Goal: Use online tool/utility: Utilize a website feature to perform a specific function

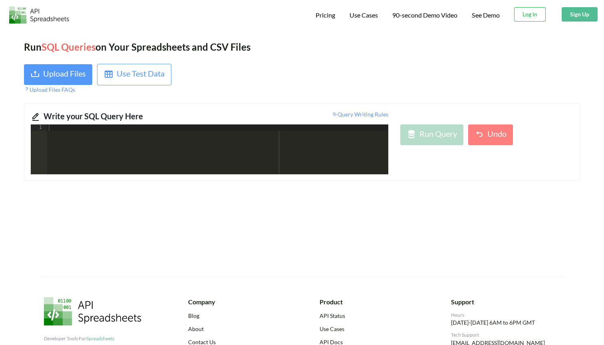
click at [125, 162] on div at bounding box center [217, 156] width 341 height 63
click at [133, 75] on div "Use Test Data" at bounding box center [141, 74] width 48 height 14
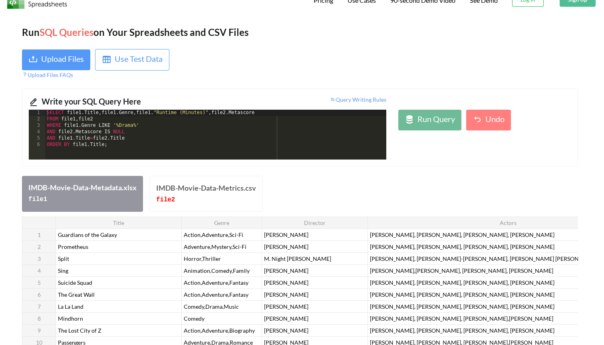
scroll to position [18, 2]
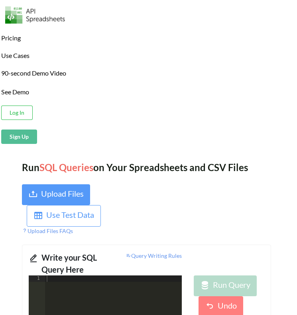
scroll to position [0, 2]
click at [53, 194] on div "Upload Files" at bounding box center [62, 194] width 43 height 14
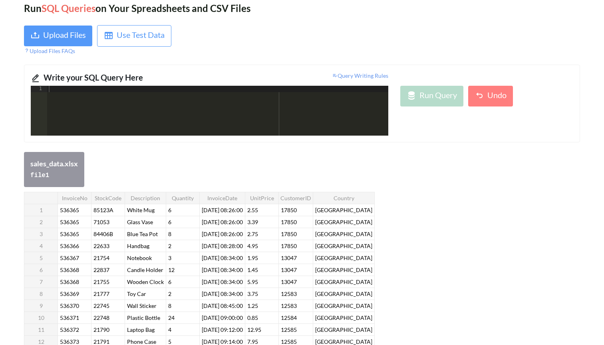
scroll to position [44, 0]
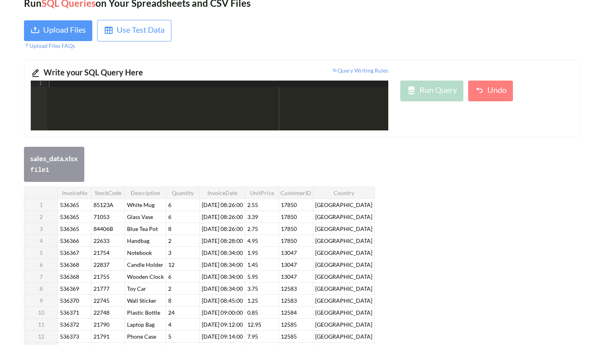
click at [181, 108] on div at bounding box center [217, 112] width 341 height 63
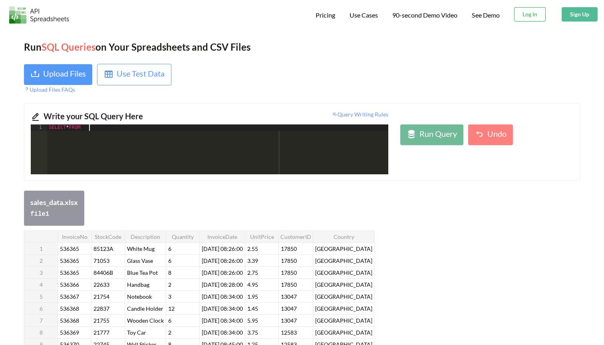
scroll to position [0, 0]
click at [186, 125] on div "SELECT * FROM sales_data WHERE Country NOT IN ( "" , "" )" at bounding box center [217, 156] width 341 height 63
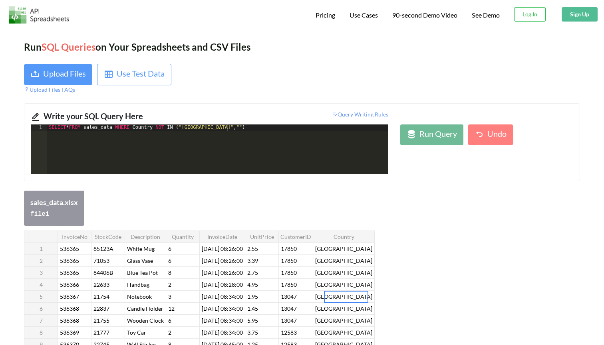
click at [342, 296] on div at bounding box center [346, 297] width 44 height 12
click at [236, 128] on div "SELECT * FROM sales_data WHERE Country NOT IN ( "[GEOGRAPHIC_DATA]" , "" )" at bounding box center [217, 156] width 341 height 63
click at [293, 135] on div "SELECT * FROM sales_data WHERE Country NOT IN ( "[GEOGRAPHIC_DATA]" , "[GEOGRAP…" at bounding box center [217, 156] width 341 height 63
click at [271, 129] on div "SELECT * FROM sales_data WHERE Country NOT IN ( "[GEOGRAPHIC_DATA]" , "[GEOGRAP…" at bounding box center [217, 156] width 341 height 63
click at [277, 240] on th "UnitPrice" at bounding box center [262, 237] width 34 height 12
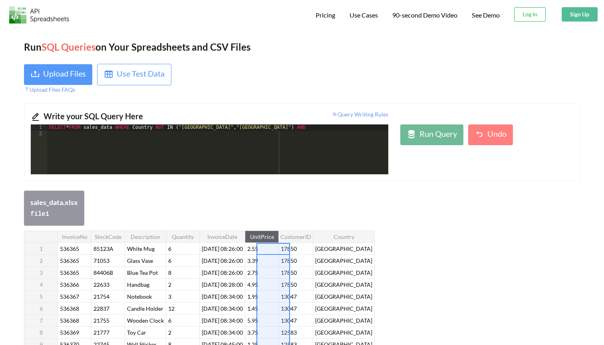
click at [279, 236] on th "UnitPrice" at bounding box center [262, 237] width 34 height 12
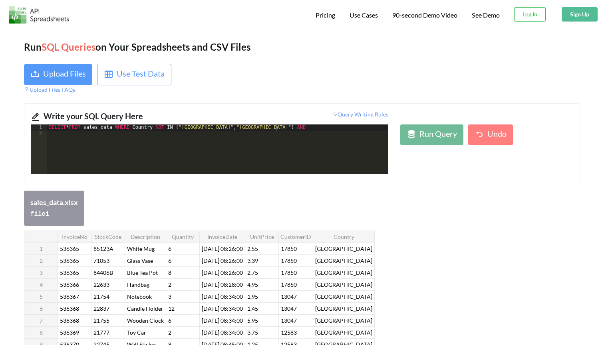
click at [278, 234] on th "UnitPrice" at bounding box center [262, 237] width 34 height 12
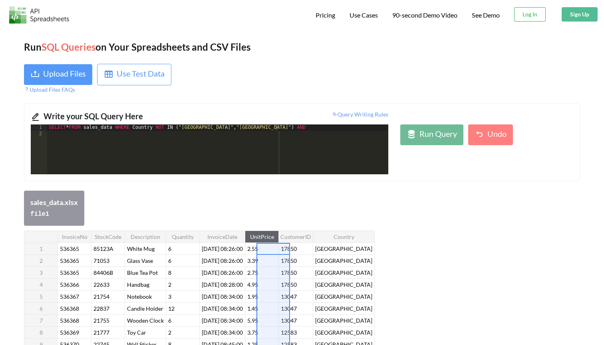
click at [277, 234] on th "UnitPrice" at bounding box center [262, 237] width 34 height 12
click at [288, 126] on div "SELECT * FROM sales_data WHERE Country NOT IN ( "[GEOGRAPHIC_DATA]" , "[GEOGRAP…" at bounding box center [217, 156] width 341 height 63
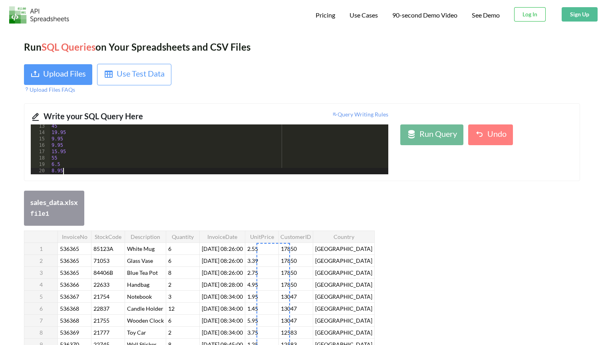
scroll to position [78, 0]
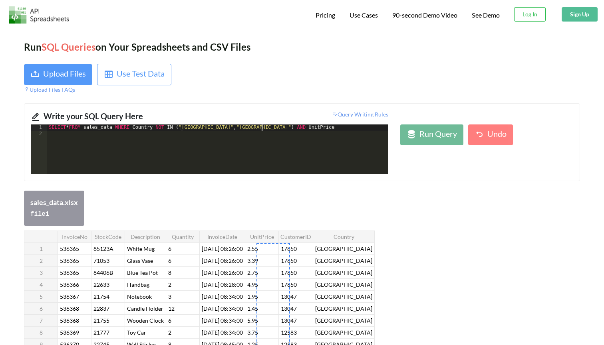
click at [261, 129] on div "SELECT * FROM sales_data WHERE Country NOT IN ( "[GEOGRAPHIC_DATA]" , "[GEOGRAP…" at bounding box center [217, 156] width 341 height 63
click at [119, 130] on div "SELECT * FROM sales_data WHERE Country NOT IN ( "[GEOGRAPHIC_DATA]" , "[GEOGRAP…" at bounding box center [217, 156] width 341 height 63
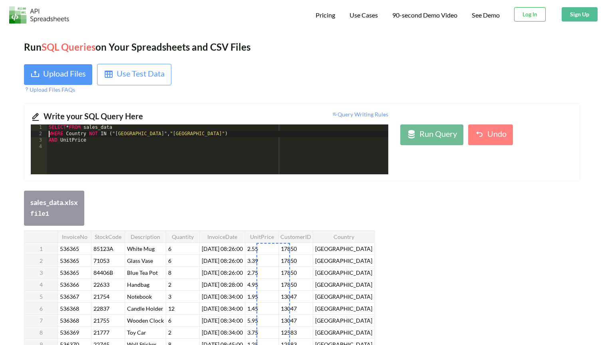
click at [98, 139] on div "SELECT * FROM sales_data WHERE Country NOT IN ( "[GEOGRAPHIC_DATA]" , "[GEOGRAP…" at bounding box center [217, 156] width 341 height 63
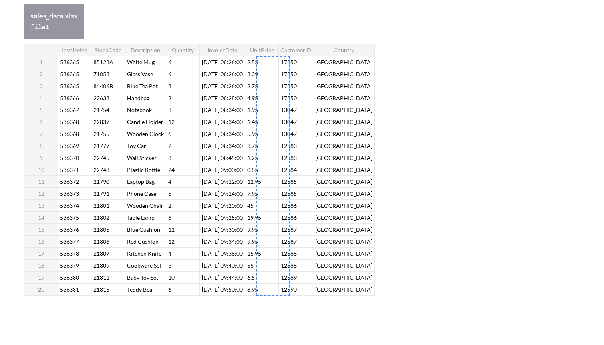
scroll to position [184, 0]
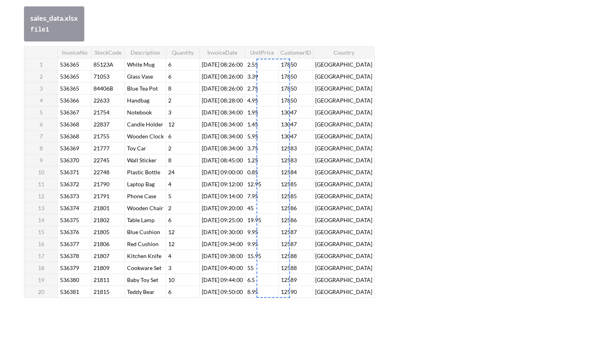
click at [464, 196] on div "InvoiceNo StockCode Description Quantity InvoiceDate UnitPrice CustomerID Count…" at bounding box center [302, 173] width 556 height 254
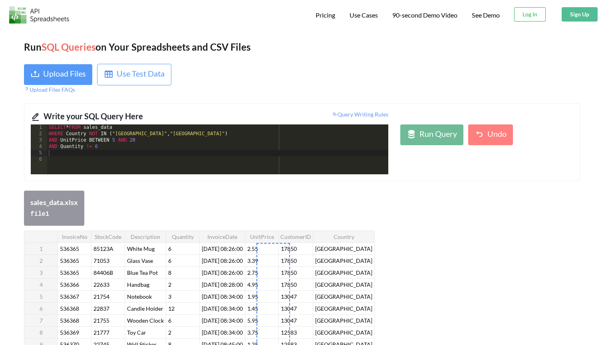
scroll to position [0, 0]
drag, startPoint x: 51, startPoint y: 214, endPoint x: 28, endPoint y: 214, distance: 22.4
click at [28, 214] on div "sales_data.xlsx file 1" at bounding box center [54, 208] width 60 height 35
copy code "file 1"
drag, startPoint x: 119, startPoint y: 127, endPoint x: 90, endPoint y: 129, distance: 29.2
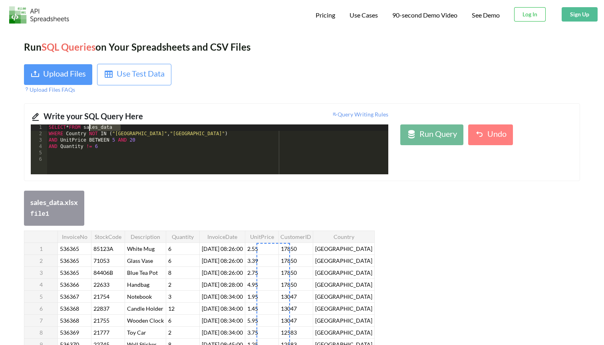
click at [90, 129] on div "SELECT * FROM sales_data WHERE Country NOT IN ( "[GEOGRAPHIC_DATA]" , "[GEOGRAP…" at bounding box center [217, 156] width 341 height 63
click at [191, 200] on div "sales_data.xlsx file 1" at bounding box center [302, 208] width 556 height 35
click at [115, 145] on div "SELECT * FROM file1 WHERE Country NOT IN ( "[GEOGRAPHIC_DATA]" , "[GEOGRAPHIC_D…" at bounding box center [217, 156] width 341 height 63
click at [96, 155] on div "SELECT * FROM file1 WHERE Country NOT IN ( "[GEOGRAPHIC_DATA]" , "[GEOGRAPHIC_D…" at bounding box center [217, 156] width 341 height 63
click at [157, 155] on div "SELECT * FROM file1 WHERE Country NOT IN ( "[GEOGRAPHIC_DATA]" , "[GEOGRAPHIC_D…" at bounding box center [217, 156] width 341 height 63
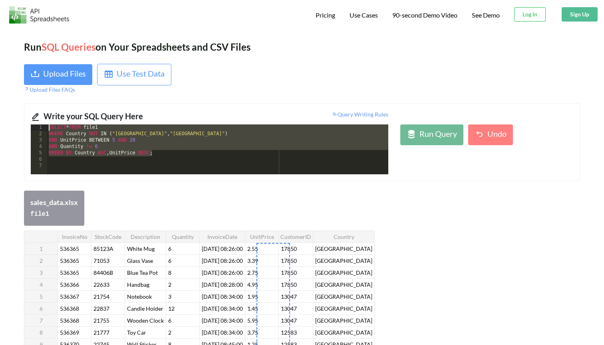
drag, startPoint x: 160, startPoint y: 154, endPoint x: 15, endPoint y: 119, distance: 150.1
click at [15, 119] on div "Run SQL Queries on Your Spreadsheets and CSV Files Upload Files Use Test Data U…" at bounding box center [302, 304] width 604 height 552
click at [449, 136] on div "Run Query" at bounding box center [438, 135] width 38 height 14
click at [254, 202] on div "sales_data.xlsx file 1" at bounding box center [302, 208] width 556 height 35
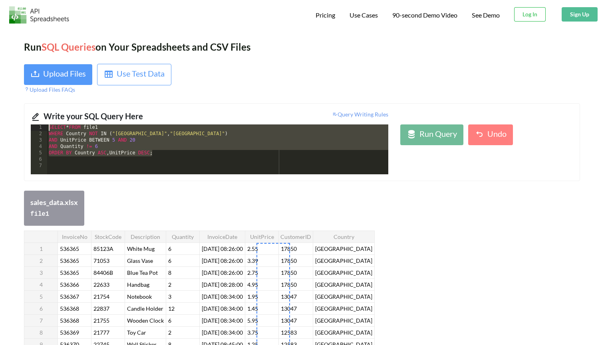
click at [273, 154] on div "SELECT * FROM file1 WHERE Country NOT IN ( "[GEOGRAPHIC_DATA]" , "[GEOGRAPHIC_D…" at bounding box center [217, 156] width 341 height 63
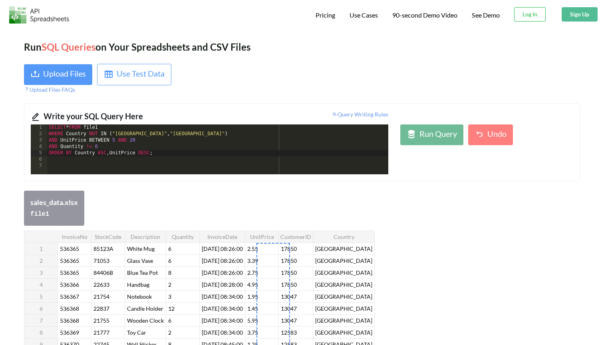
click at [360, 53] on div "Run SQL Queries on Your Spreadsheets and CSV Files" at bounding box center [302, 47] width 556 height 14
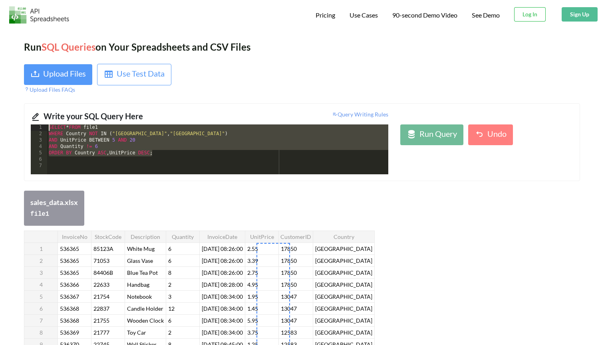
drag, startPoint x: 159, startPoint y: 155, endPoint x: 8, endPoint y: 107, distance: 159.3
click at [8, 107] on div "Run SQL Queries on Your Spreadsheets and CSV Files Upload Files Use Test Data U…" at bounding box center [302, 304] width 604 height 552
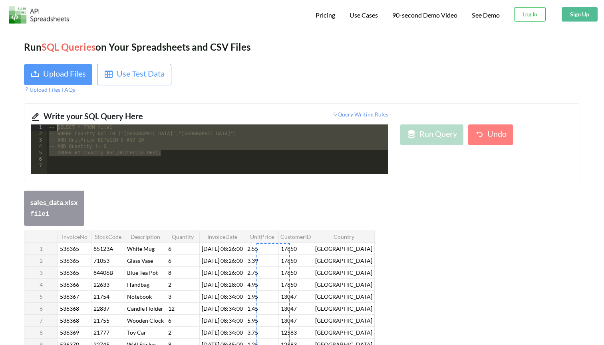
click at [163, 154] on div "-- SELECT * FROM file1 -- WHERE Country NOT IN ("[GEOGRAPHIC_DATA]","[GEOGRAPHI…" at bounding box center [217, 156] width 341 height 63
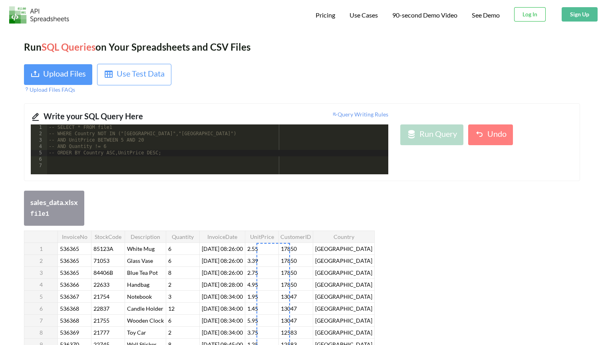
click at [163, 149] on div "-- SELECT * FROM file1 -- WHERE Country NOT IN ("[GEOGRAPHIC_DATA]","[GEOGRAPHI…" at bounding box center [217, 156] width 341 height 63
click at [189, 154] on div "-- SELECT * FROM file1 -- WHERE Country NOT IN ("[GEOGRAPHIC_DATA]","[GEOGRAPHI…" at bounding box center [217, 156] width 341 height 63
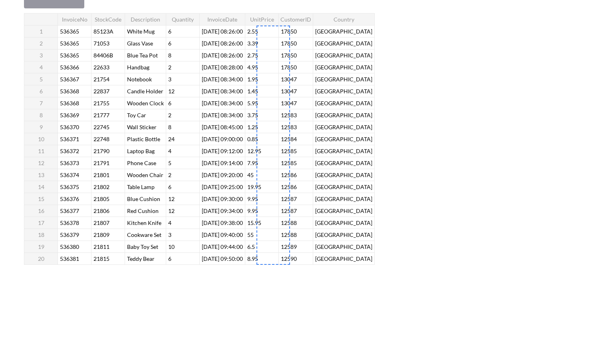
scroll to position [191, 0]
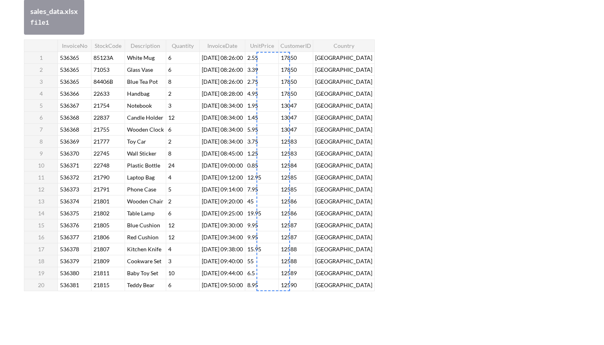
click at [470, 165] on div "InvoiceNo StockCode Description Quantity InvoiceDate UnitPrice CustomerID Count…" at bounding box center [302, 167] width 556 height 254
click at [470, 166] on div "InvoiceNo StockCode Description Quantity InvoiceDate UnitPrice CustomerID Count…" at bounding box center [302, 167] width 556 height 254
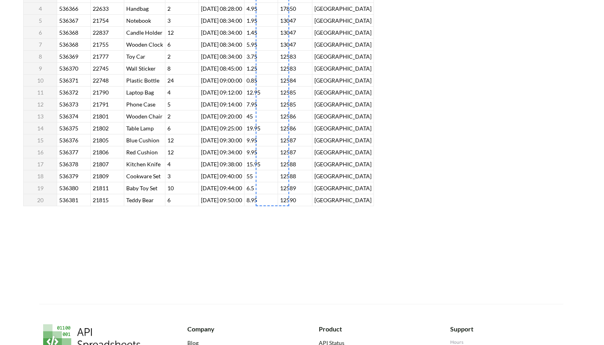
scroll to position [278, 1]
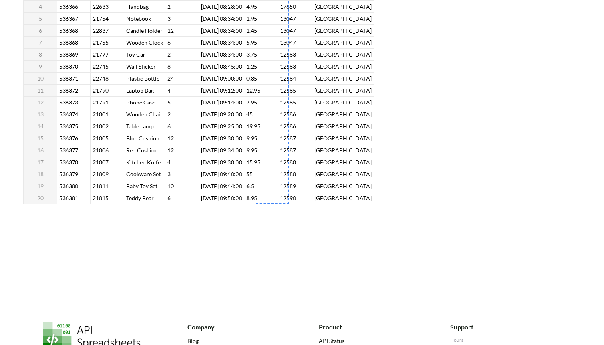
click at [300, 132] on div "InvoiceNo StockCode Description Quantity InvoiceDate UnitPrice CustomerID Count…" at bounding box center [198, 78] width 350 height 252
click at [442, 89] on div "InvoiceNo StockCode Description Quantity InvoiceDate UnitPrice CustomerID Count…" at bounding box center [301, 79] width 556 height 254
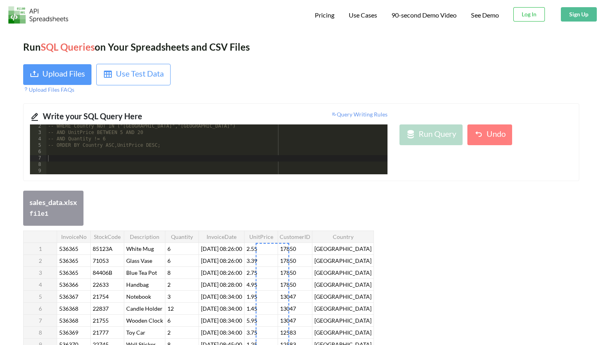
scroll to position [0, 1]
click at [280, 150] on div "-- WHERE Country NOT IN ("[GEOGRAPHIC_DATA]","[GEOGRAPHIC_DATA]") -- AND UnitPr…" at bounding box center [216, 154] width 341 height 63
click at [41, 15] on img at bounding box center [38, 14] width 60 height 17
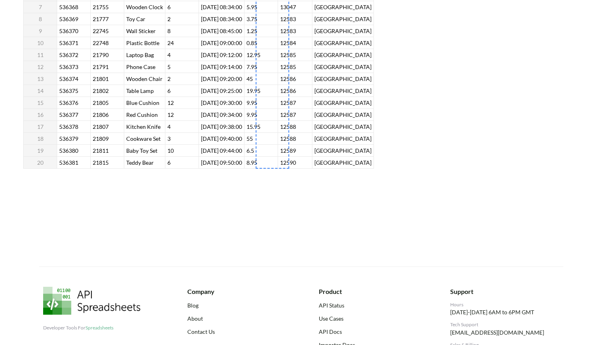
scroll to position [309, 1]
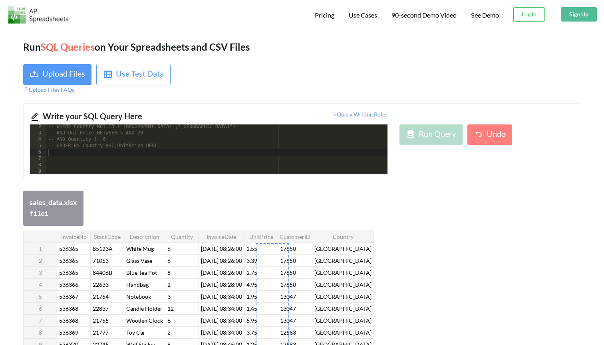
scroll to position [0, 1]
click at [202, 13] on div "Pricing Use Cases 90-second Demo Video See Demo Download hidden Log In Download…" at bounding box center [301, 14] width 608 height 28
drag, startPoint x: 81, startPoint y: 15, endPoint x: 113, endPoint y: 22, distance: 31.8
click at [113, 22] on div "Pricing Use Cases 90-second Demo Video See Demo Download hidden Log In Download…" at bounding box center [301, 14] width 608 height 28
click at [332, 77] on div at bounding box center [443, 79] width 284 height 30
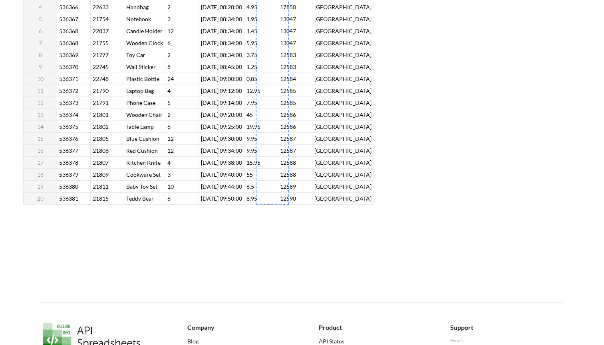
scroll to position [289, 1]
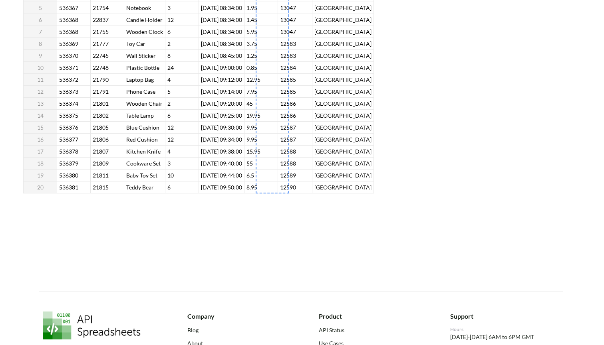
click at [398, 190] on div "InvoiceNo StockCode Description Quantity InvoiceDate UnitPrice CustomerID Count…" at bounding box center [301, 69] width 556 height 254
click at [441, 141] on div "InvoiceNo StockCode Description Quantity InvoiceDate UnitPrice CustomerID Count…" at bounding box center [301, 69] width 556 height 254
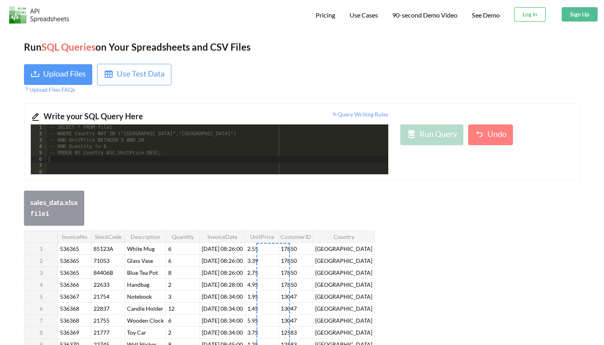
scroll to position [0, 0]
click at [426, 106] on div "Write your SQL Query Here Query Writing Rules 1 2 3 4 5 6 7 8 9 -- SELECT * FRO…" at bounding box center [302, 142] width 556 height 78
click at [336, 208] on div "sales_data.xlsx file 1" at bounding box center [302, 208] width 556 height 35
